Goal: Task Accomplishment & Management: Manage account settings

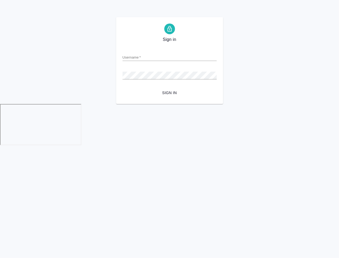
click at [150, 55] on input "Username   *" at bounding box center [169, 56] width 94 height 7
type input "[EMAIL_ADDRESS][DOMAIN_NAME]"
click at [167, 91] on span "Sign in" at bounding box center [170, 93] width 86 height 7
click at [122, 88] on button "Sign in" at bounding box center [169, 93] width 94 height 10
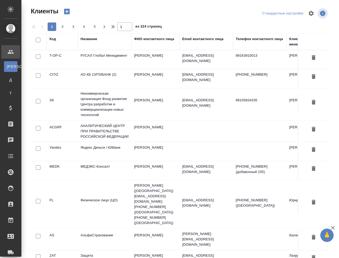
select select "RU"
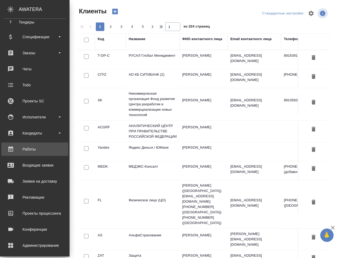
scroll to position [90, 0]
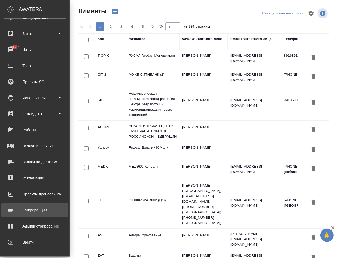
click at [26, 213] on div "Конференции" at bounding box center [34, 210] width 61 height 8
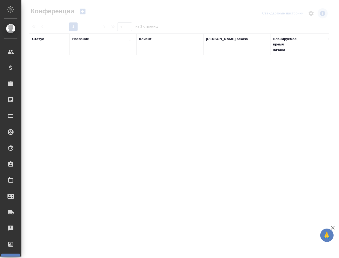
type input "Чехалкова Анастасия"
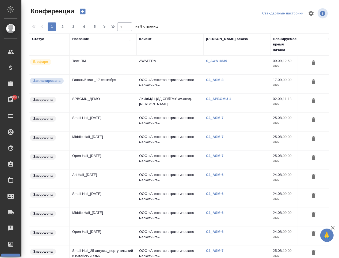
click at [218, 98] on p "C3_SPBGMU-1" at bounding box center [220, 99] width 29 height 4
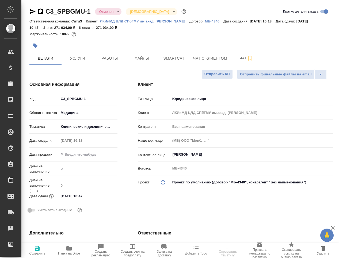
select select "RU"
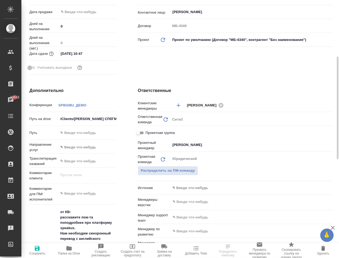
scroll to position [178, 0]
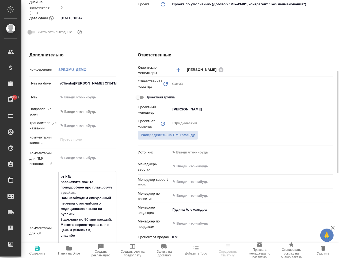
drag, startPoint x: 97, startPoint y: 197, endPoint x: 98, endPoint y: 212, distance: 15.0
click at [99, 211] on textarea "от КВ: расскажите пож-та поподробнее про платформу speakus. Нам необходим синхр…" at bounding box center [87, 230] width 57 height 116
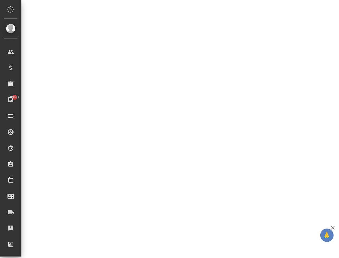
select select "RU"
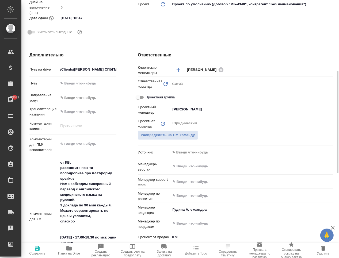
type textarea "x"
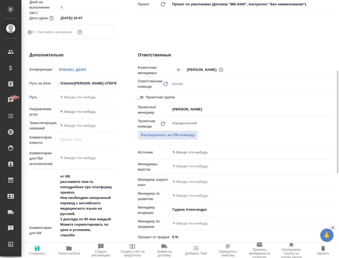
drag, startPoint x: 98, startPoint y: 212, endPoint x: 41, endPoint y: 190, distance: 61.5
click at [41, 190] on div "Комментарии для КМ от КВ: расскажите пож-та поподробнее про платформу speakus. …" at bounding box center [72, 230] width 87 height 119
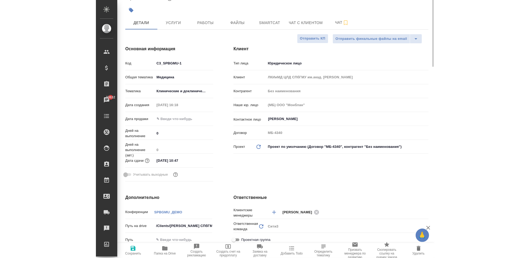
scroll to position [0, 0]
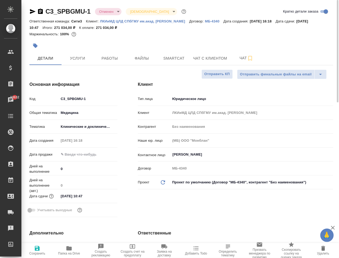
click at [32, 11] on icon "button" at bounding box center [33, 11] width 6 height 5
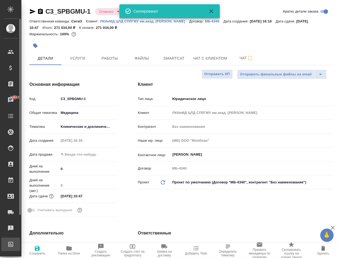
type textarea "x"
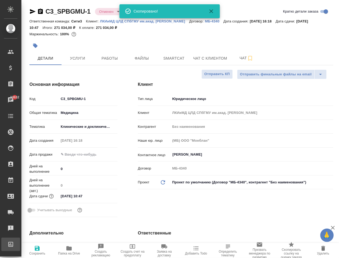
type textarea "x"
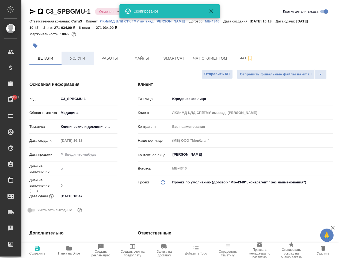
type textarea "x"
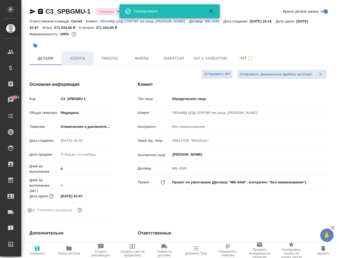
click at [78, 57] on span "Услуги" at bounding box center [78, 58] width 26 height 7
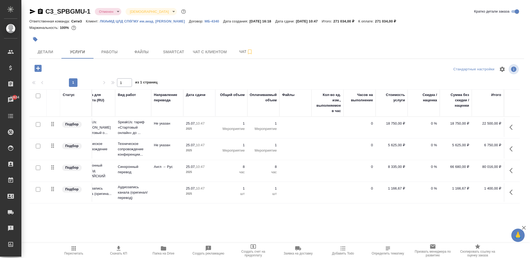
scroll to position [0, 18]
click at [338, 129] on icon "button" at bounding box center [513, 127] width 6 height 6
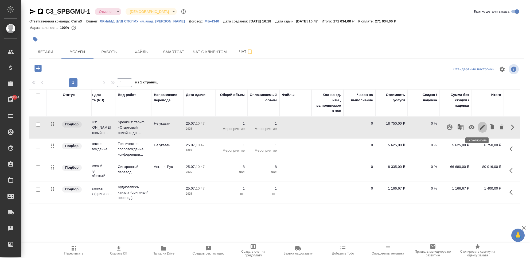
click at [338, 129] on icon "button" at bounding box center [483, 127] width 6 height 6
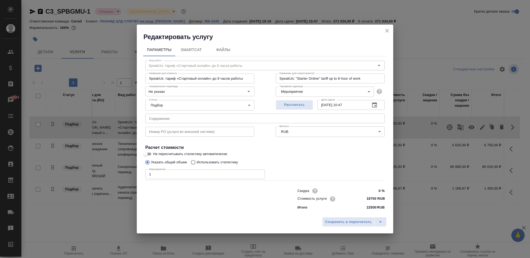
click at [338, 28] on icon "close" at bounding box center [387, 31] width 6 height 6
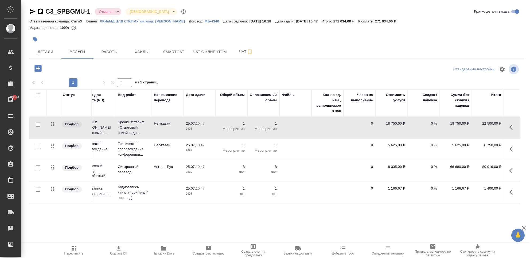
scroll to position [0, 0]
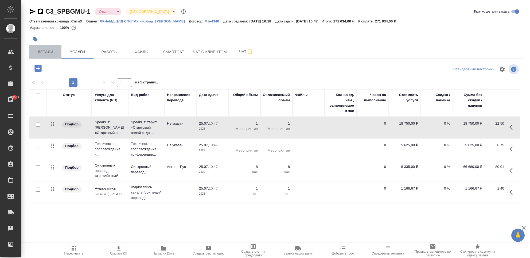
click at [41, 53] on span "Детали" at bounding box center [46, 52] width 26 height 7
select select "RU"
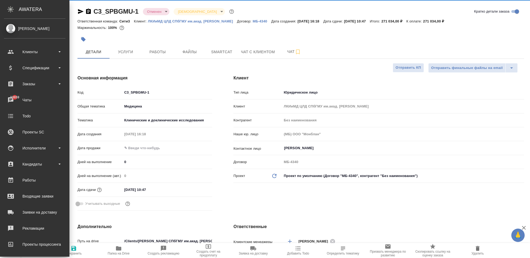
type textarea "x"
